Goal: Information Seeking & Learning: Learn about a topic

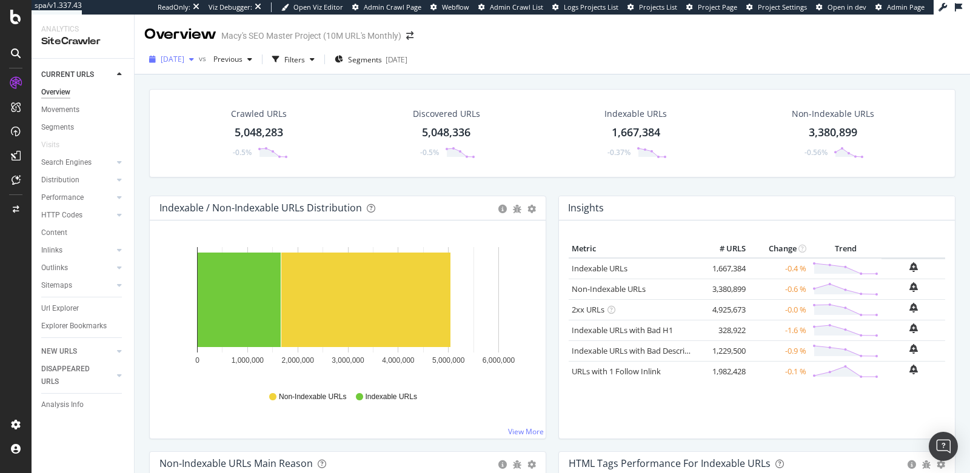
click at [176, 59] on span "[DATE]" at bounding box center [173, 59] width 24 height 10
click at [338, 196] on div "Indexable / Non-Indexable URLs Distribution Bar Bar (by Percentage) Table Expor…" at bounding box center [348, 208] width 396 height 24
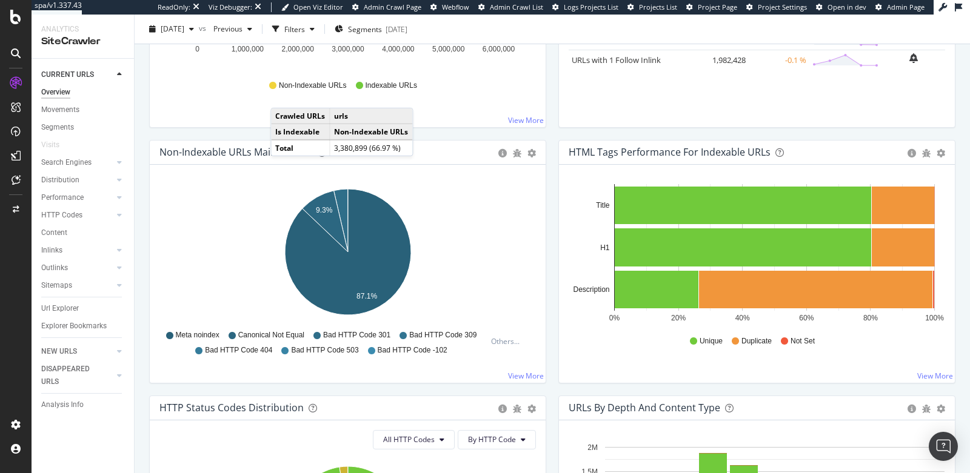
scroll to position [315, 0]
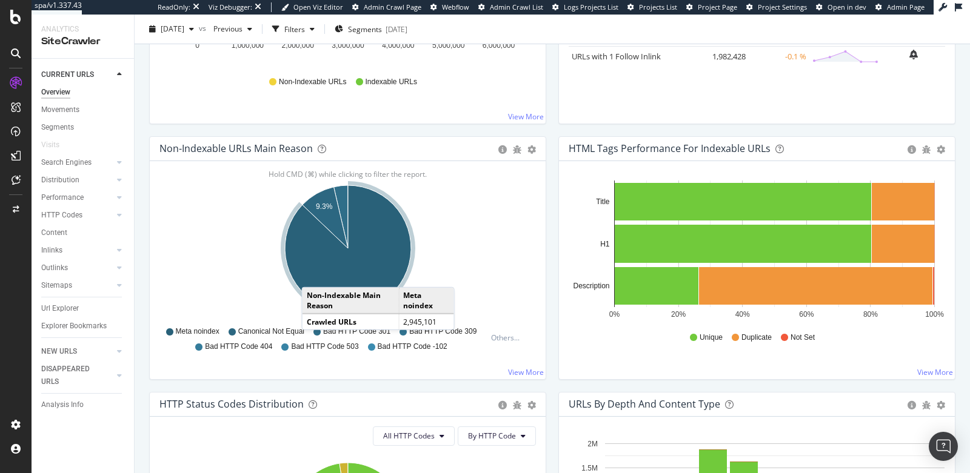
click at [313, 273] on icon "A chart." at bounding box center [348, 248] width 126 height 126
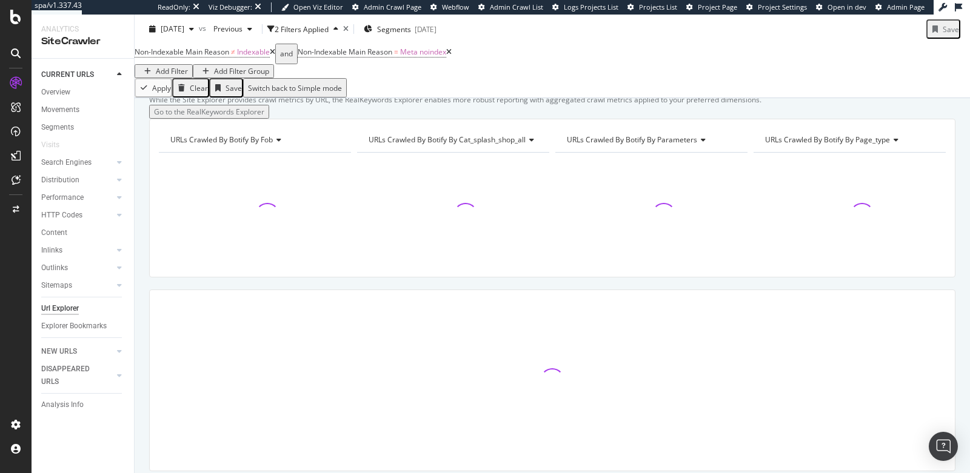
scroll to position [143, 0]
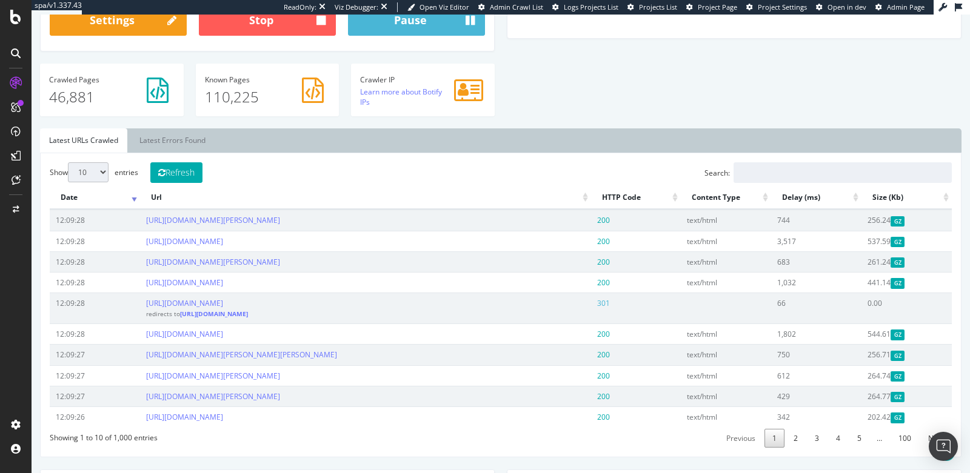
scroll to position [342, 0]
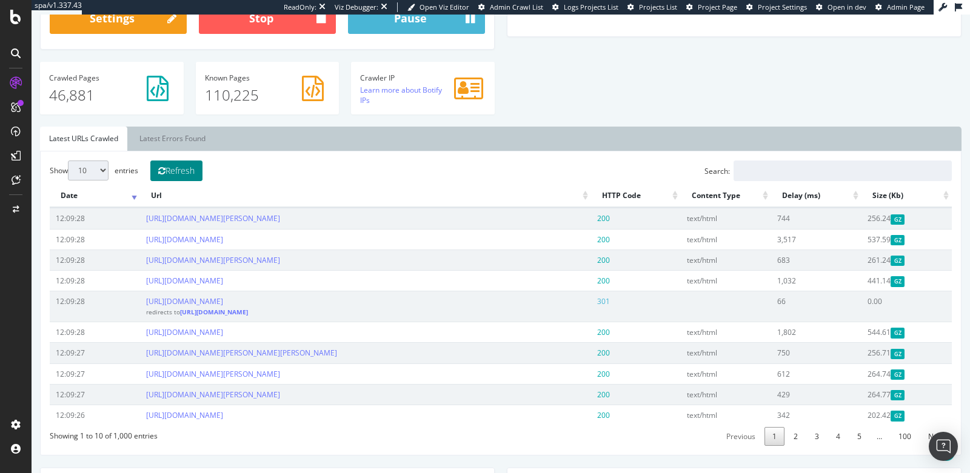
click at [170, 166] on button "Refresh" at bounding box center [176, 171] width 52 height 21
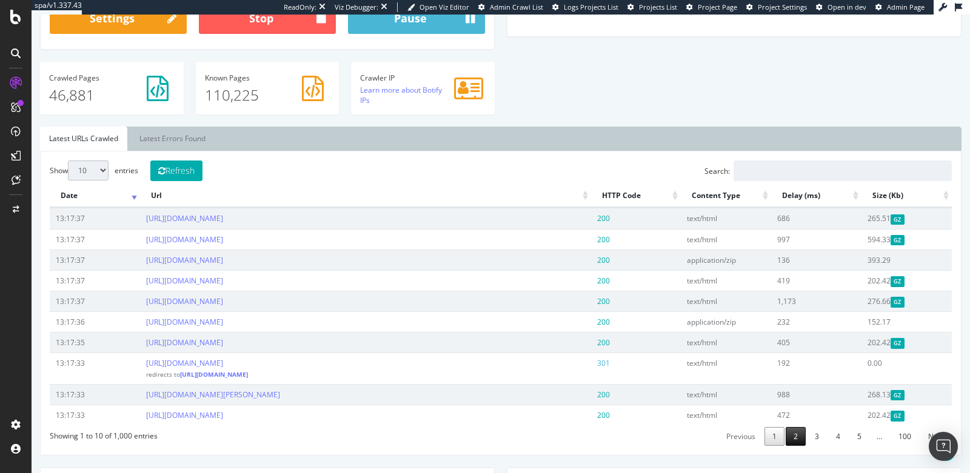
click at [800, 432] on link "2" at bounding box center [796, 436] width 20 height 19
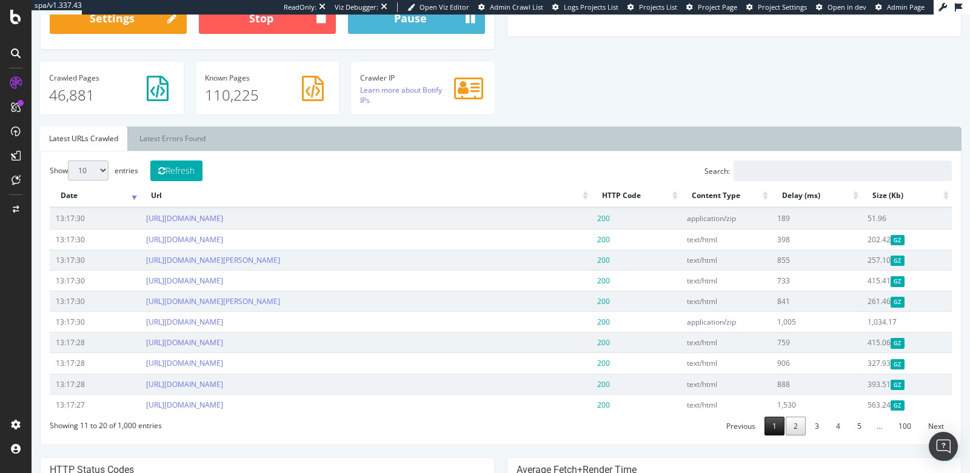
click at [781, 426] on link "1" at bounding box center [774, 426] width 20 height 19
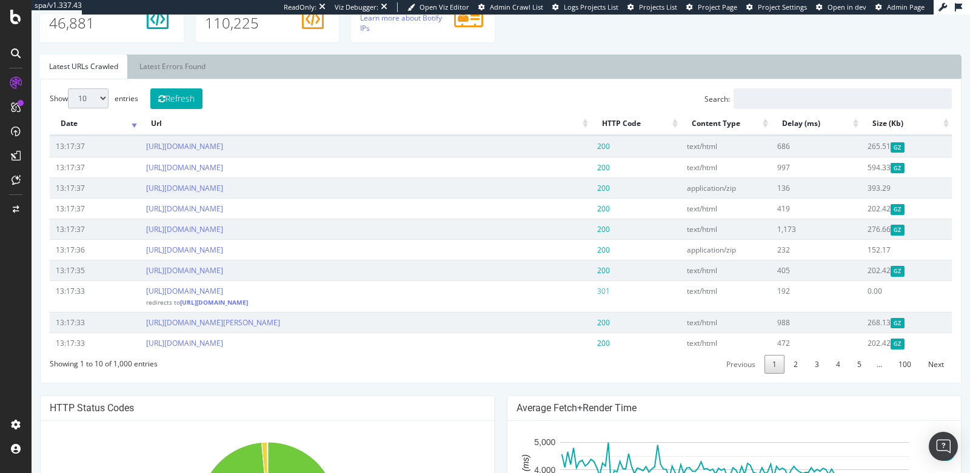
scroll to position [398, 0]
